Goal: Task Accomplishment & Management: Manage account settings

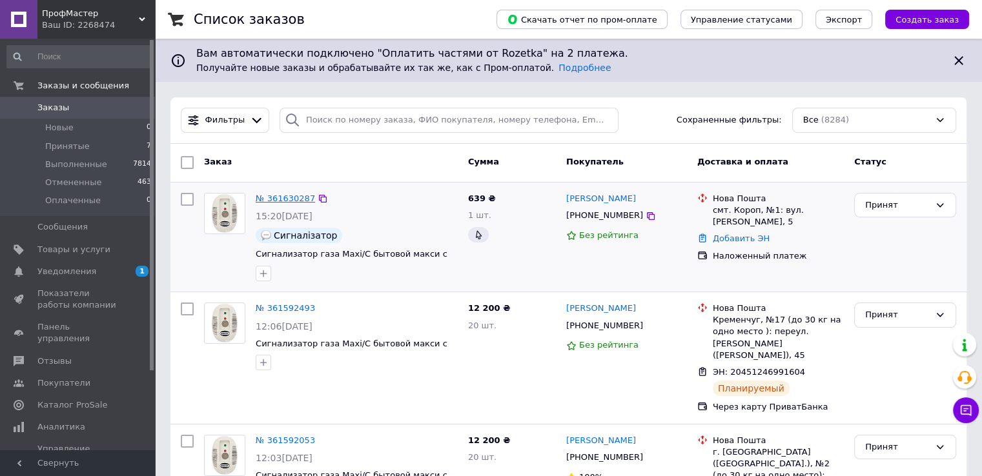
click at [283, 200] on link "№ 361630287" at bounding box center [285, 199] width 59 height 10
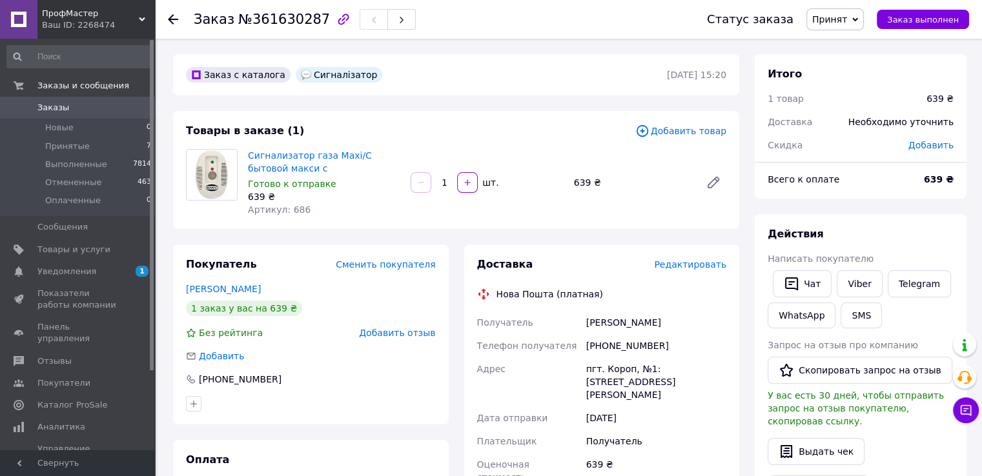
click at [685, 267] on span "Редактировать" at bounding box center [690, 264] width 72 height 10
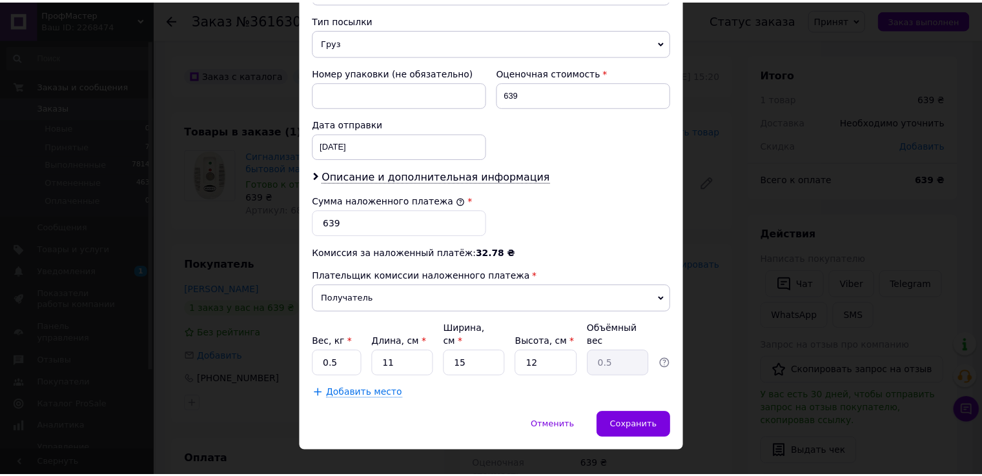
scroll to position [505, 0]
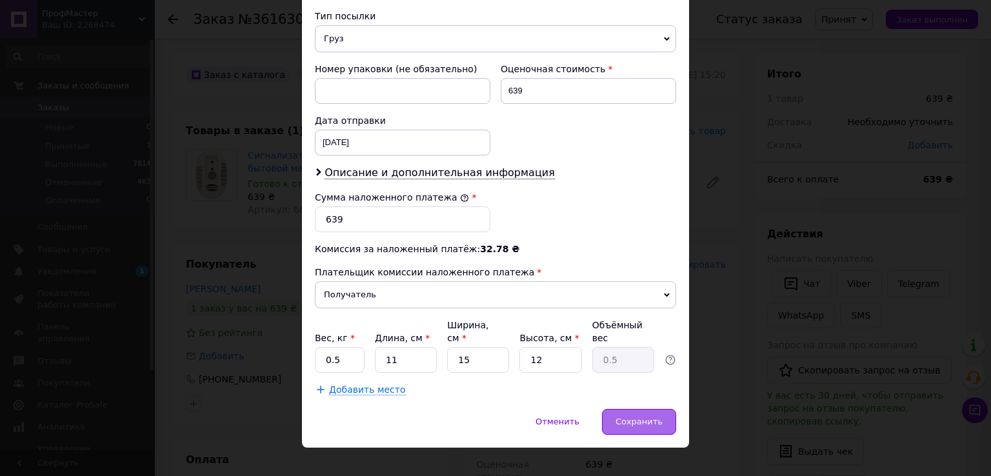
click at [650, 417] on span "Сохранить" at bounding box center [639, 422] width 47 height 10
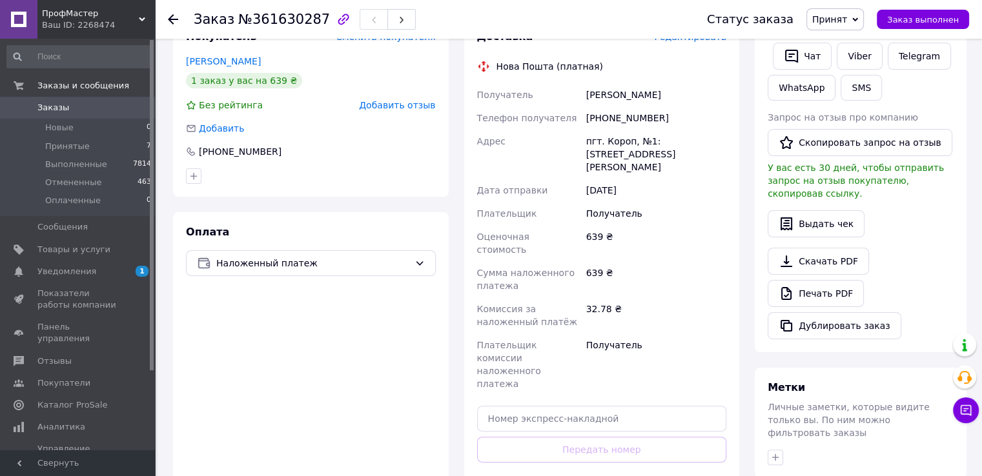
scroll to position [258, 0]
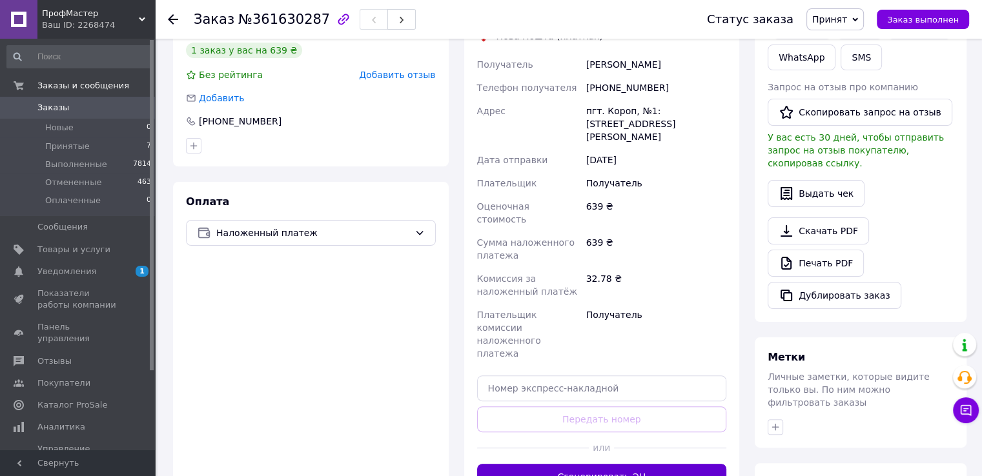
click at [605, 464] on button "Сгенерировать ЭН" at bounding box center [602, 477] width 250 height 26
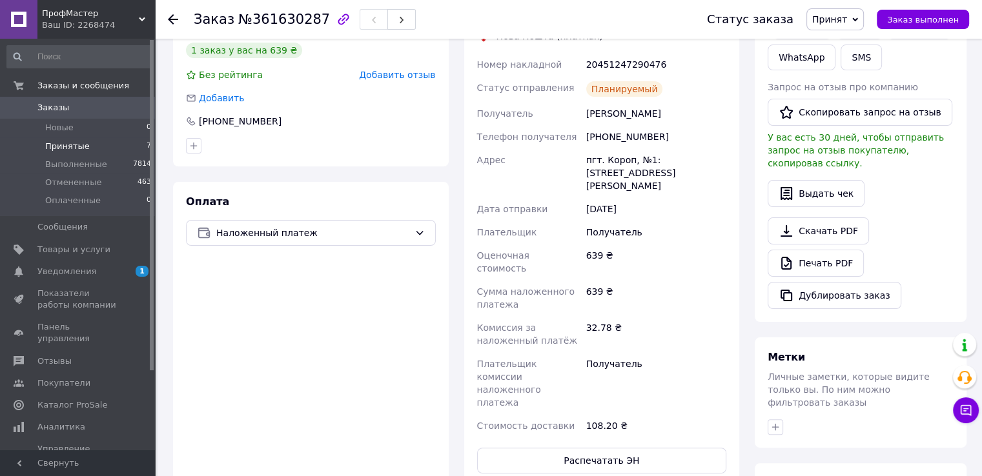
click at [97, 151] on li "Принятые 7" at bounding box center [79, 146] width 159 height 18
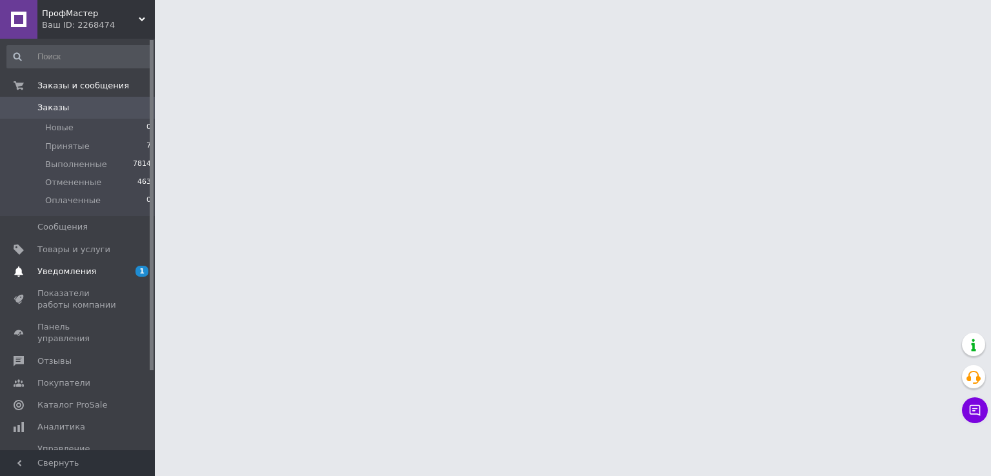
click at [92, 272] on span "Уведомления" at bounding box center [78, 272] width 82 height 12
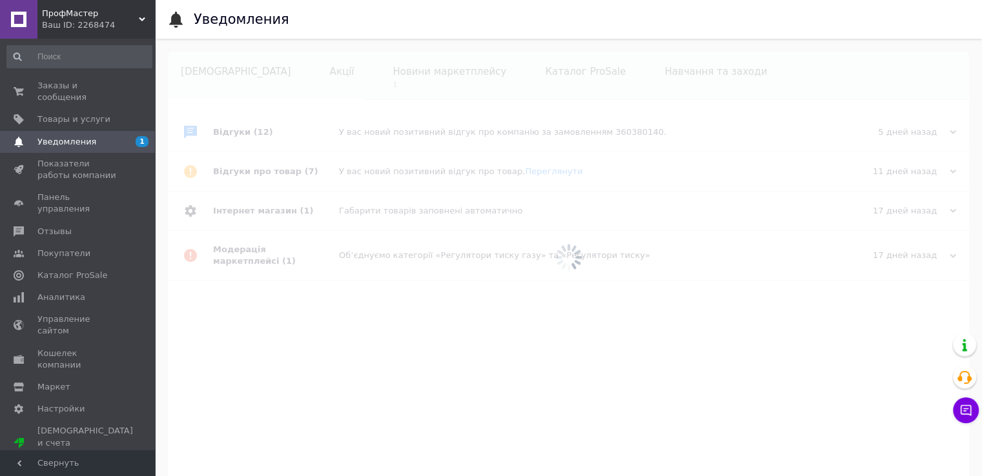
scroll to position [0, 15]
click at [75, 86] on span "Заказы и сообщения" at bounding box center [78, 91] width 82 height 23
